Goal: Information Seeking & Learning: Compare options

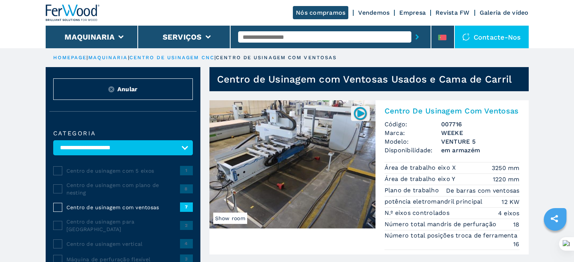
select select "**********"
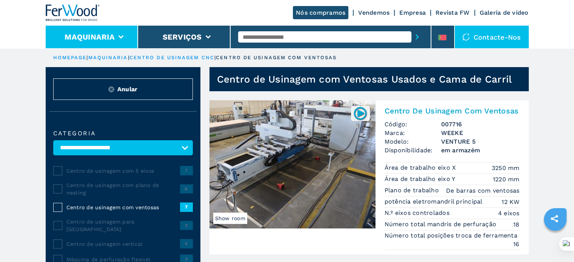
click at [100, 39] on button "Maquinaria" at bounding box center [90, 36] width 50 height 9
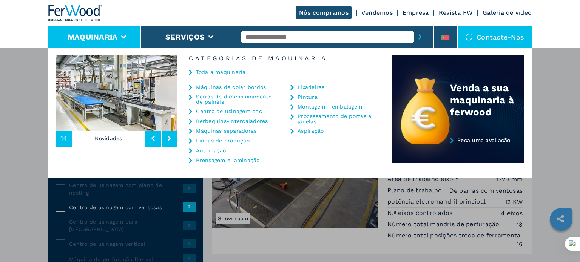
click at [220, 86] on link "Máquinas de colar bordos" at bounding box center [231, 87] width 70 height 5
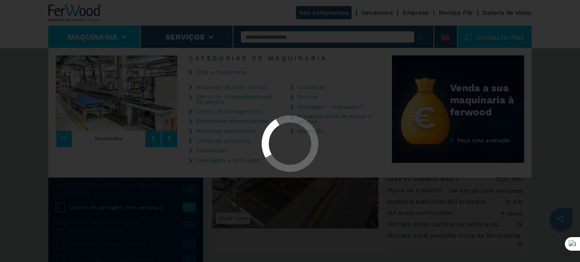
select select "**********"
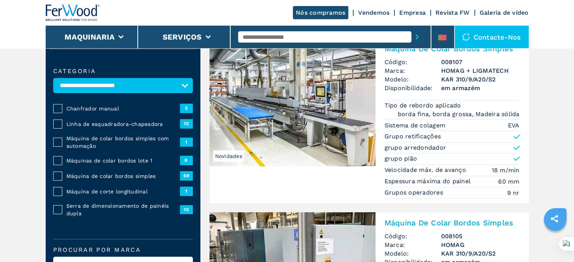
scroll to position [75, 0]
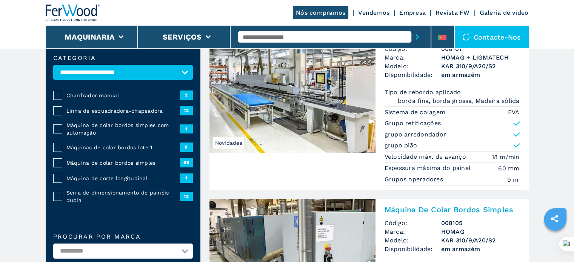
click at [94, 162] on span "Máquina de colar bordos simples" at bounding box center [123, 163] width 114 height 8
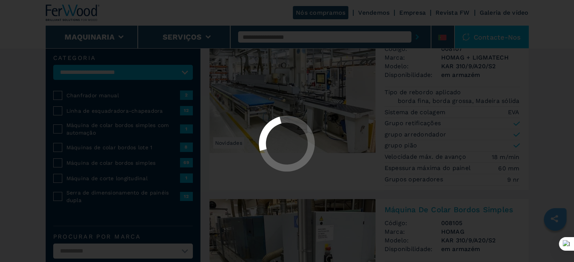
select select "**********"
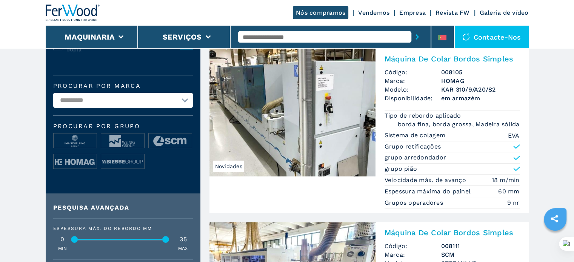
scroll to position [264, 0]
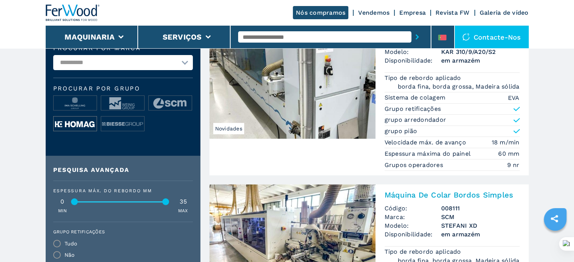
click at [90, 126] on img at bounding box center [75, 124] width 43 height 15
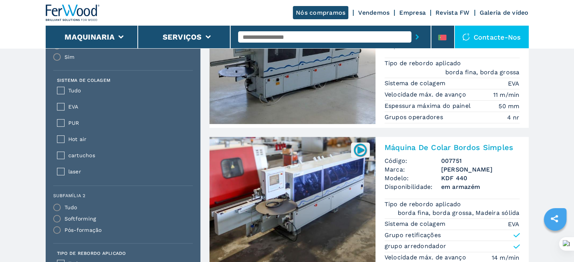
scroll to position [491, 0]
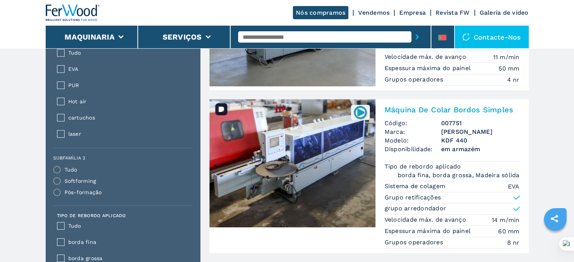
click at [282, 162] on img at bounding box center [292, 163] width 166 height 128
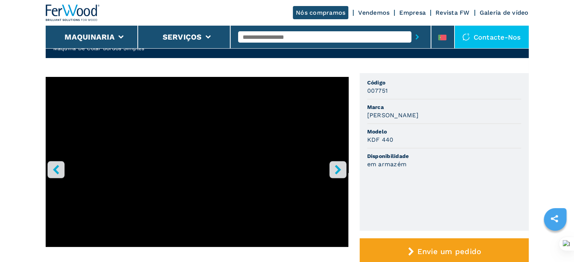
scroll to position [38, 0]
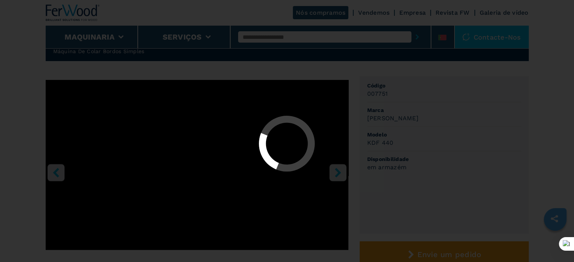
select select "**********"
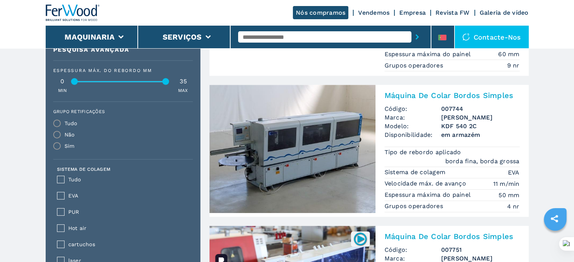
scroll to position [340, 0]
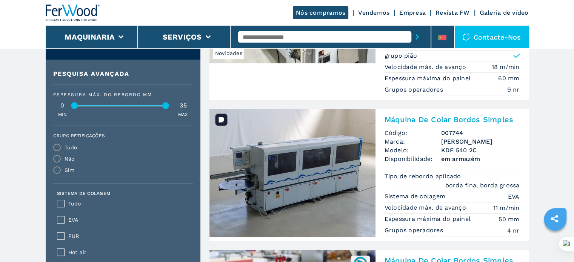
click at [337, 177] on img at bounding box center [292, 173] width 166 height 128
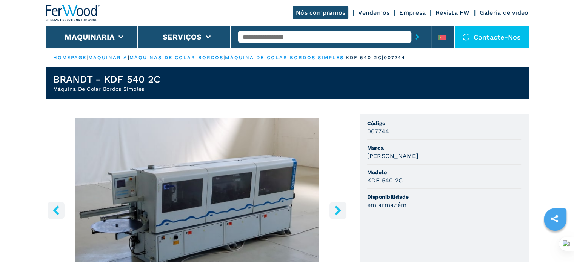
click at [334, 209] on icon "right-button" at bounding box center [337, 210] width 9 height 9
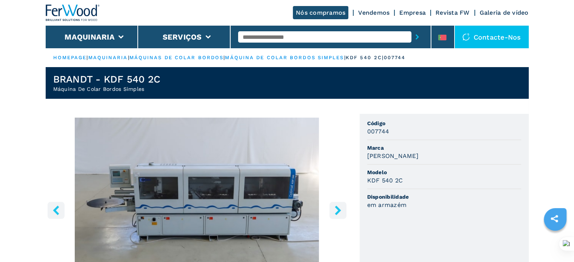
click at [333, 209] on icon "right-button" at bounding box center [337, 210] width 9 height 9
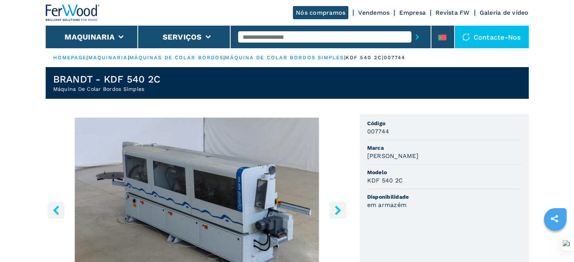
click at [331, 211] on button "right-button" at bounding box center [338, 210] width 17 height 17
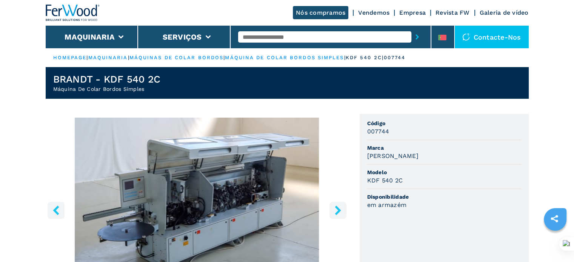
click at [332, 209] on button "right-button" at bounding box center [338, 210] width 17 height 17
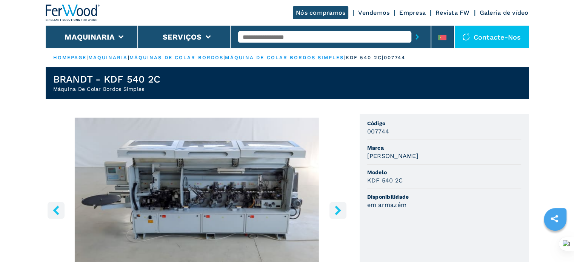
click at [332, 209] on button "right-button" at bounding box center [338, 210] width 17 height 17
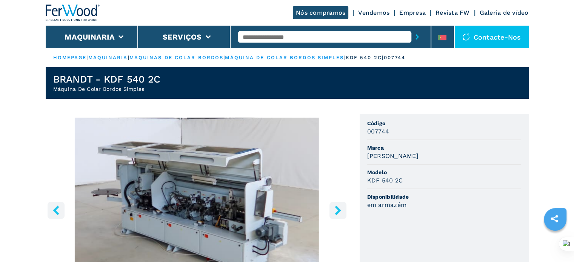
click at [332, 209] on button "right-button" at bounding box center [338, 210] width 17 height 17
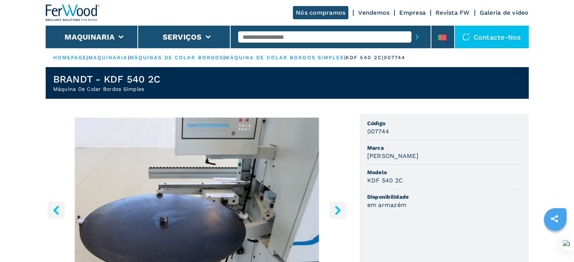
click at [332, 208] on button "right-button" at bounding box center [338, 210] width 17 height 17
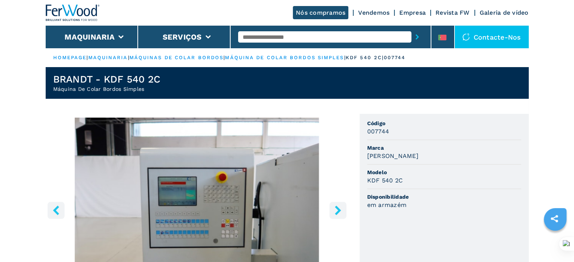
click at [332, 208] on button "right-button" at bounding box center [338, 210] width 17 height 17
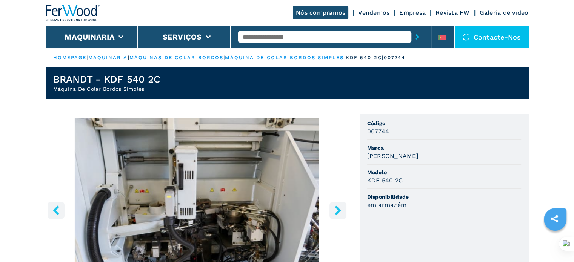
click at [332, 208] on button "right-button" at bounding box center [338, 210] width 17 height 17
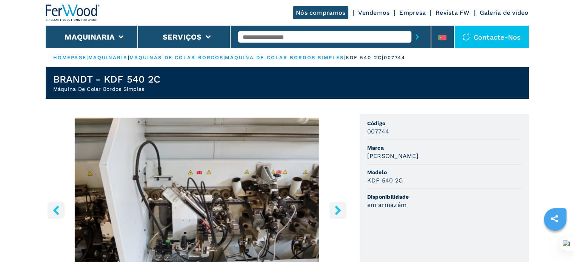
click at [333, 209] on button "right-button" at bounding box center [338, 210] width 17 height 17
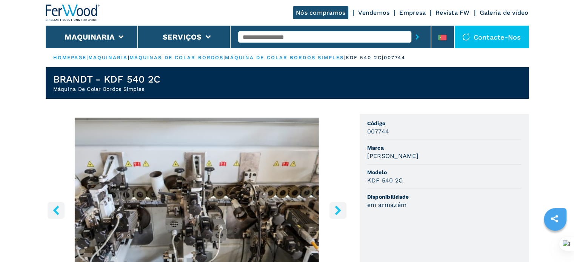
click at [331, 208] on button "right-button" at bounding box center [338, 210] width 17 height 17
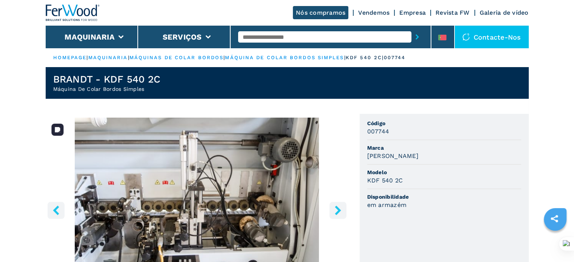
drag, startPoint x: 228, startPoint y: 148, endPoint x: 233, endPoint y: 145, distance: 5.4
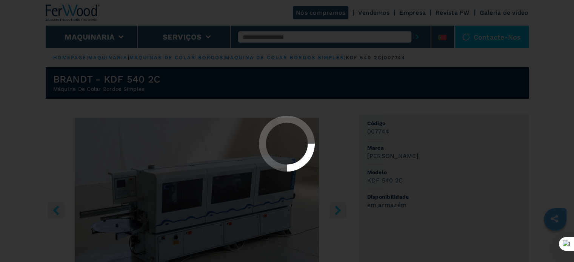
select select "**********"
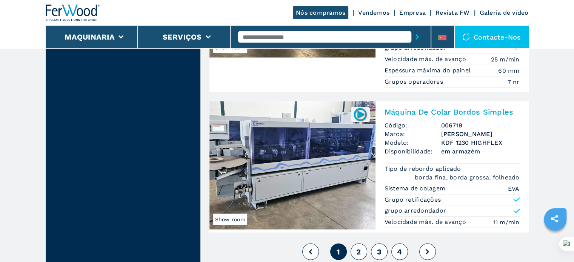
scroll to position [1962, 0]
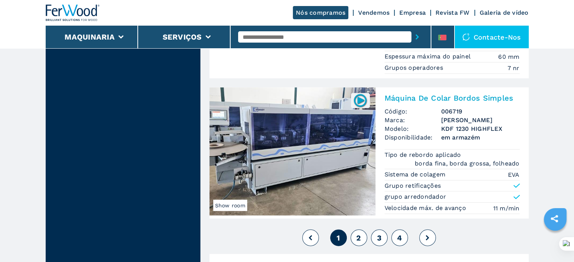
click at [359, 234] on span "2" at bounding box center [358, 238] width 5 height 9
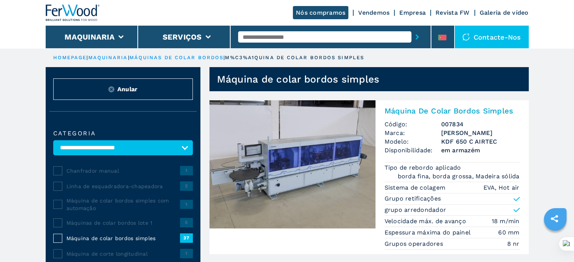
click at [313, 142] on img at bounding box center [292, 164] width 166 height 128
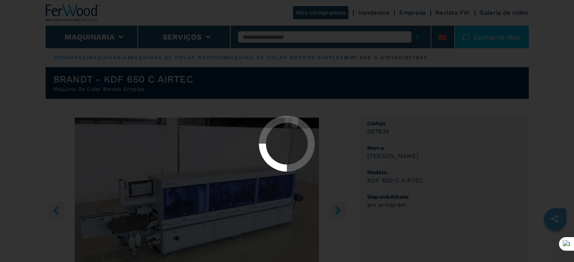
select select "**********"
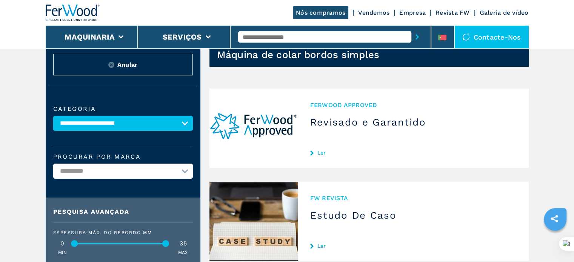
scroll to position [38, 0]
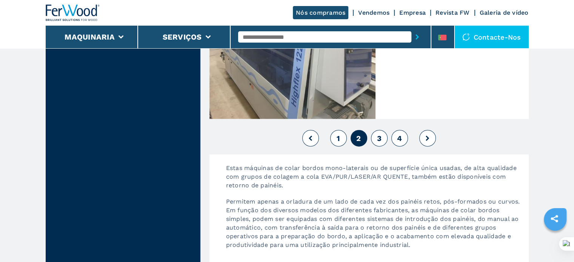
scroll to position [1699, 0]
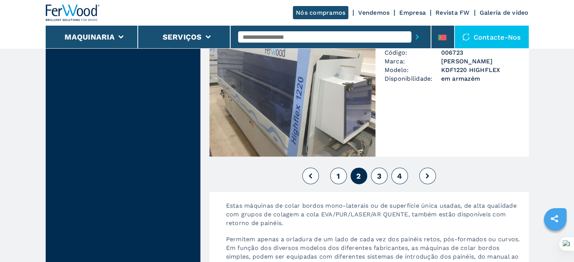
click at [379, 177] on span "3" at bounding box center [379, 176] width 5 height 9
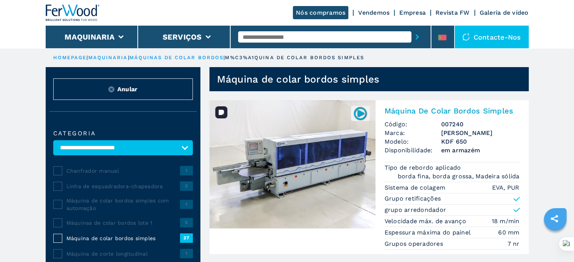
click at [319, 152] on img at bounding box center [292, 164] width 166 height 128
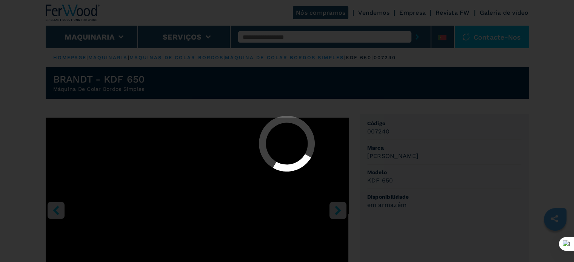
select select "**********"
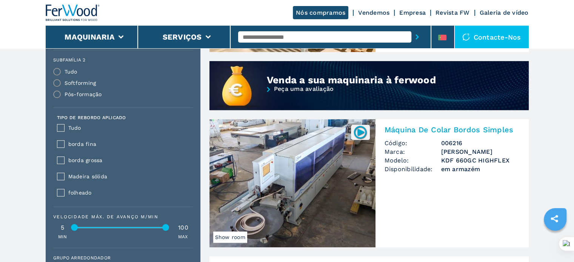
scroll to position [604, 0]
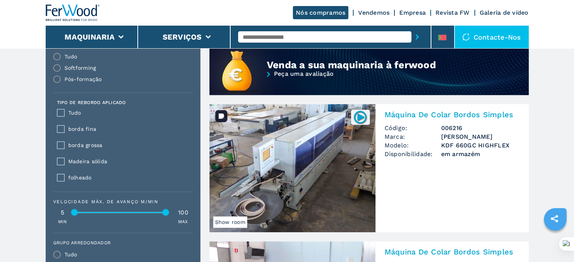
click at [306, 149] on img at bounding box center [292, 168] width 166 height 128
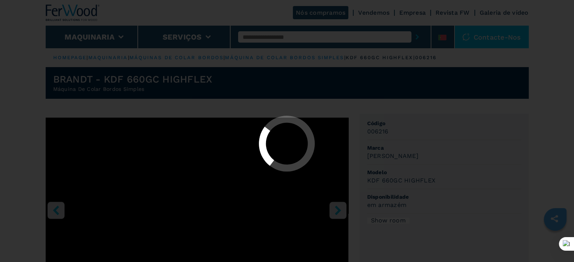
select select "**********"
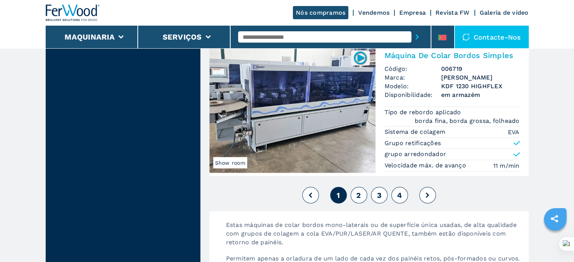
scroll to position [1988, 0]
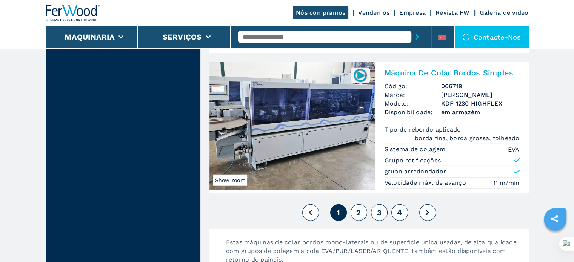
click at [359, 208] on span "2" at bounding box center [358, 212] width 5 height 9
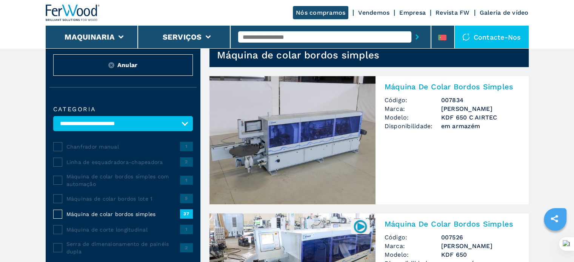
scroll to position [38, 0]
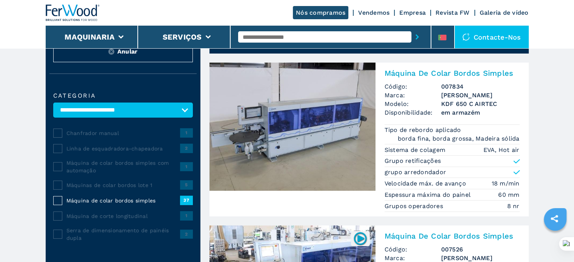
click at [342, 137] on img at bounding box center [292, 127] width 166 height 128
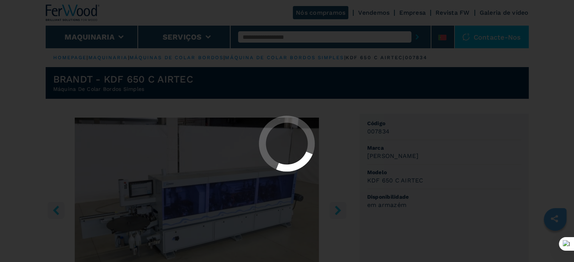
select select "**********"
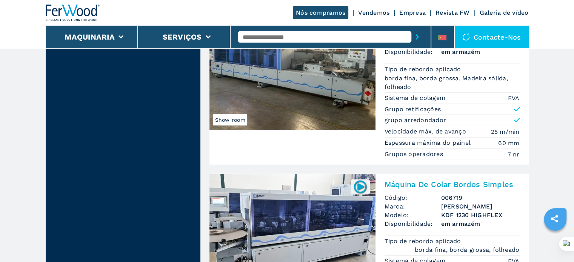
scroll to position [1959, 0]
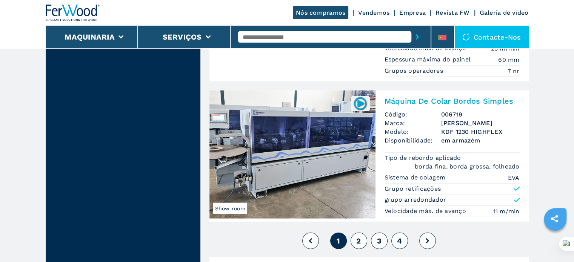
click at [358, 237] on span "2" at bounding box center [358, 241] width 5 height 9
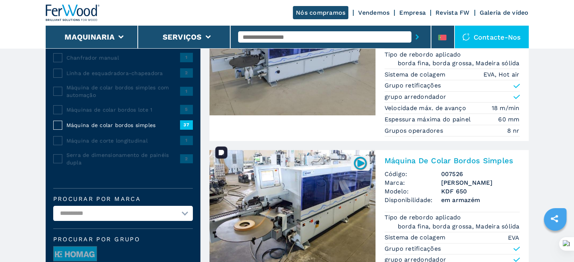
scroll to position [151, 0]
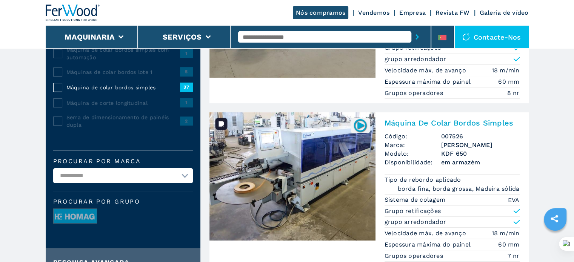
click at [321, 146] on img at bounding box center [292, 176] width 166 height 128
